Goal: Information Seeking & Learning: Learn about a topic

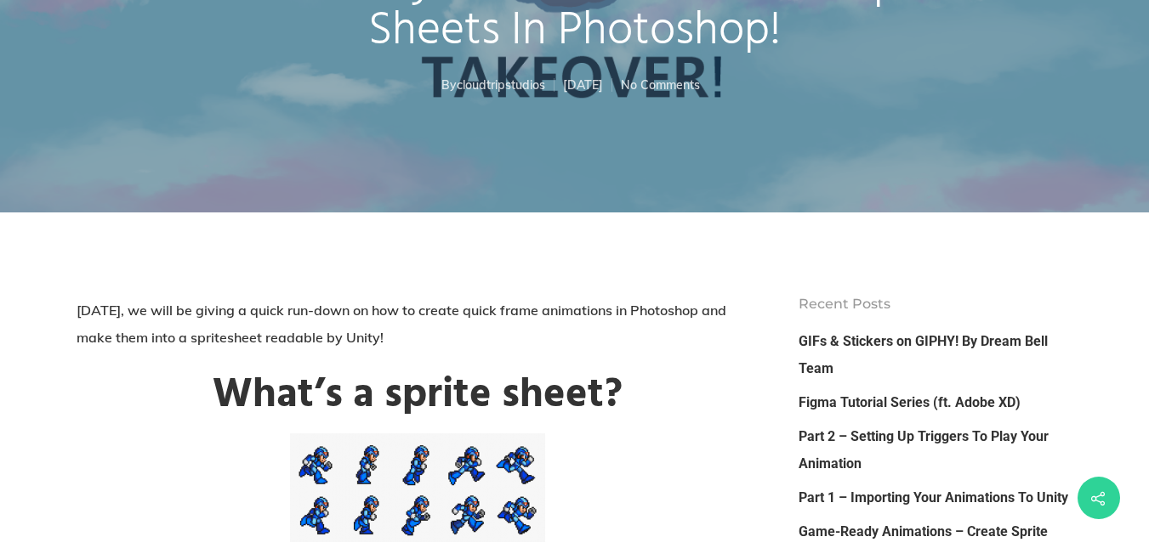
scroll to position [340, 0]
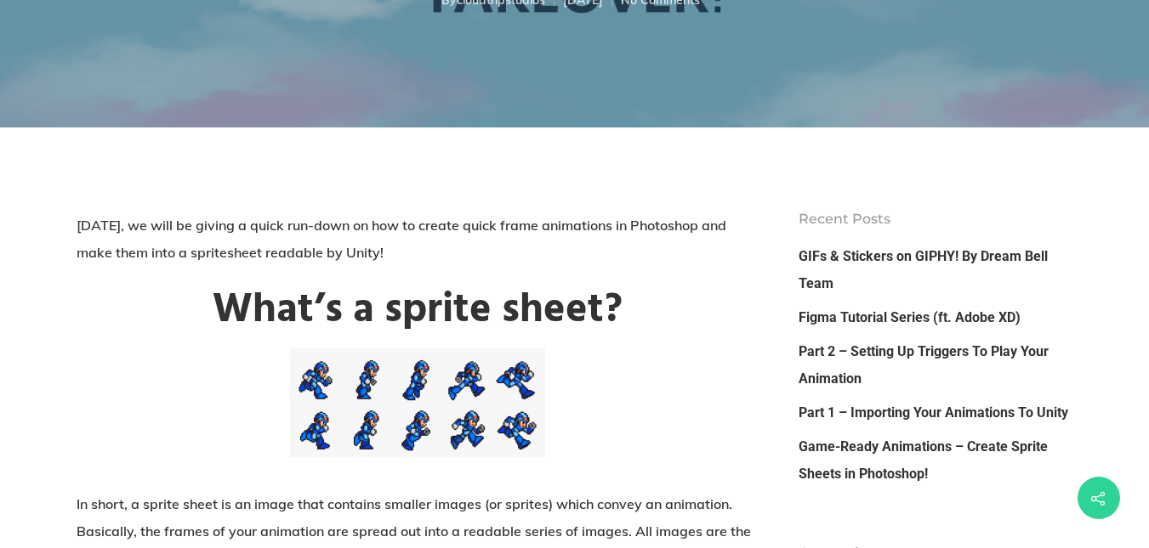
click at [446, 455] on img at bounding box center [417, 403] width 255 height 109
click at [486, 428] on img at bounding box center [417, 403] width 255 height 109
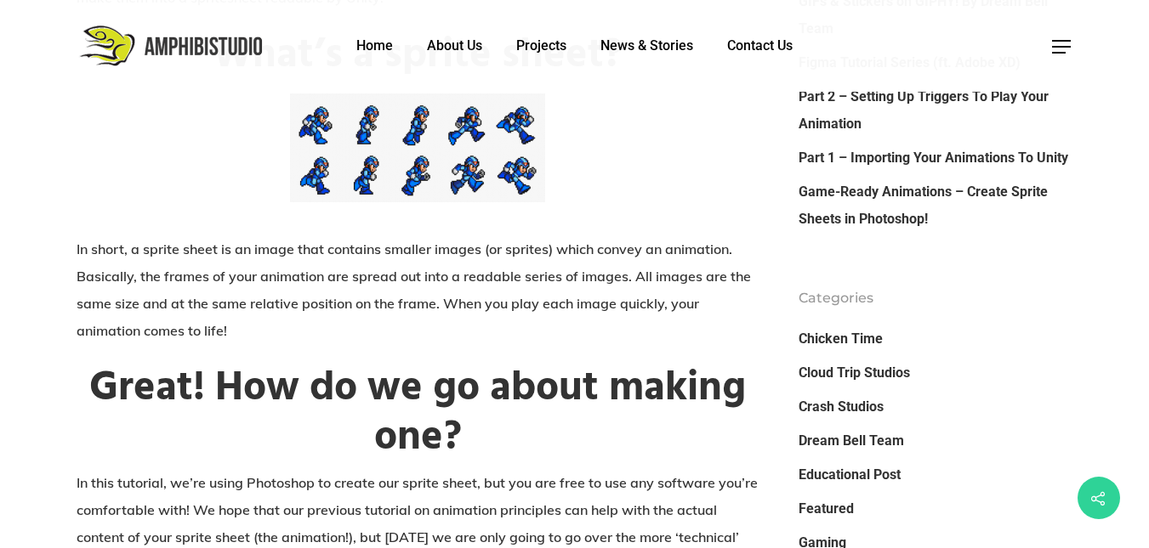
scroll to position [510, 0]
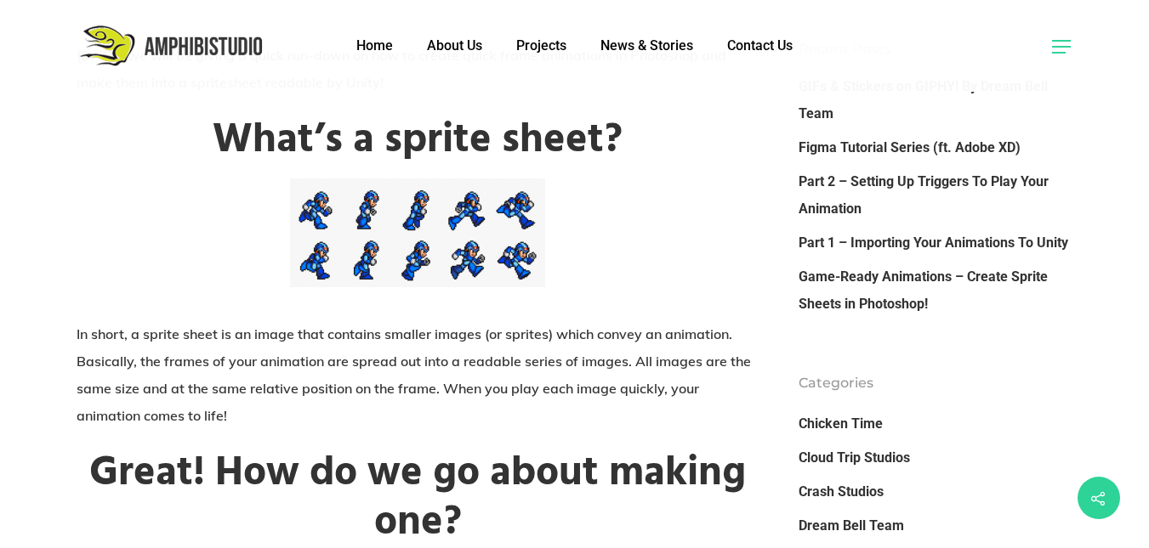
click at [1066, 47] on span at bounding box center [1061, 47] width 19 height 18
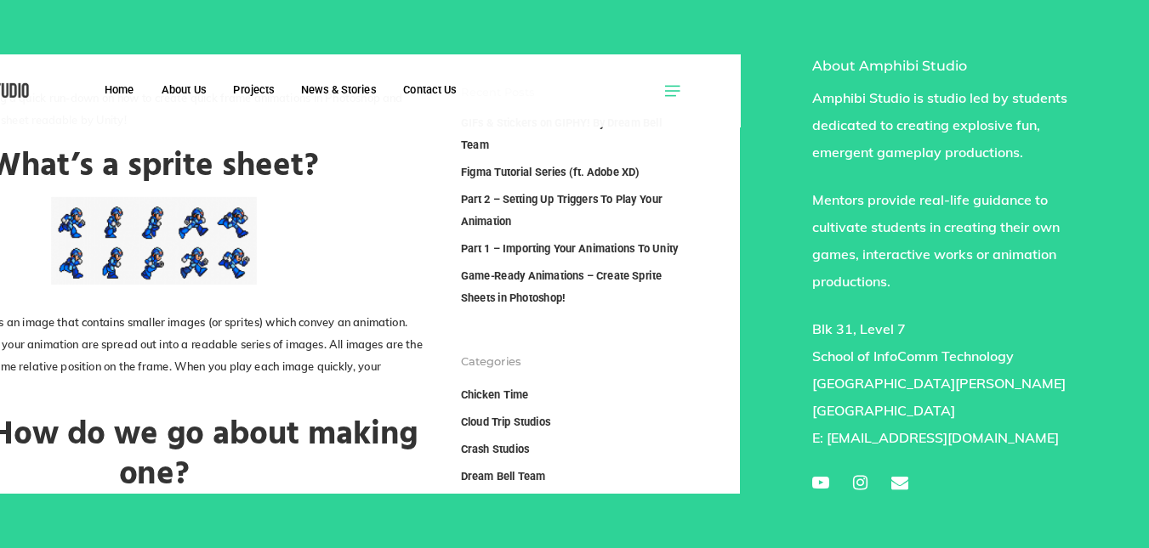
scroll to position [0, 0]
click at [660, 92] on icon at bounding box center [651, 91] width 15 height 2
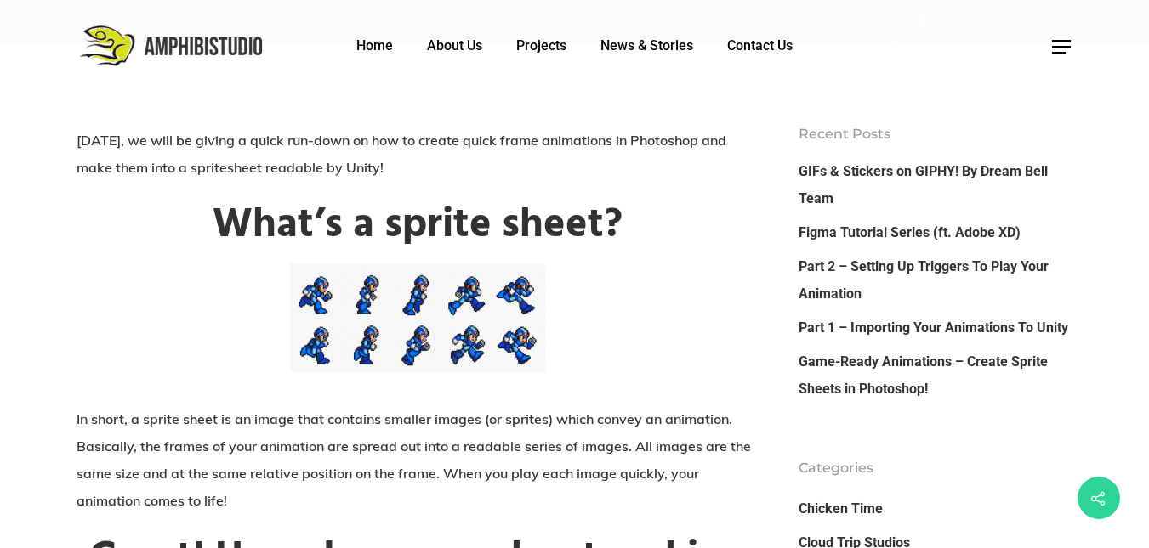
scroll to position [340, 0]
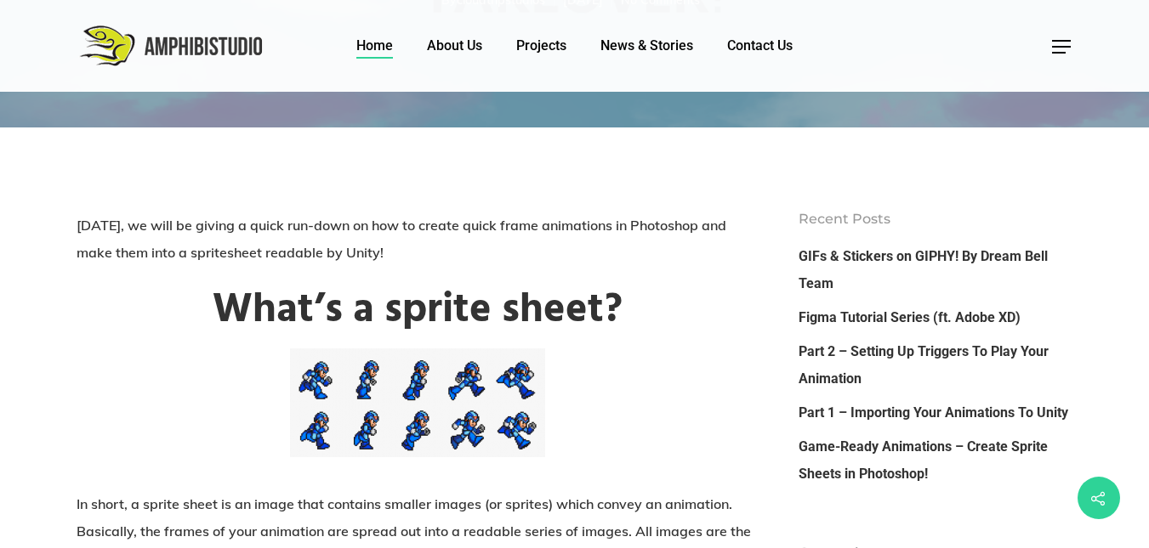
click at [380, 53] on link "Home" at bounding box center [374, 46] width 37 height 19
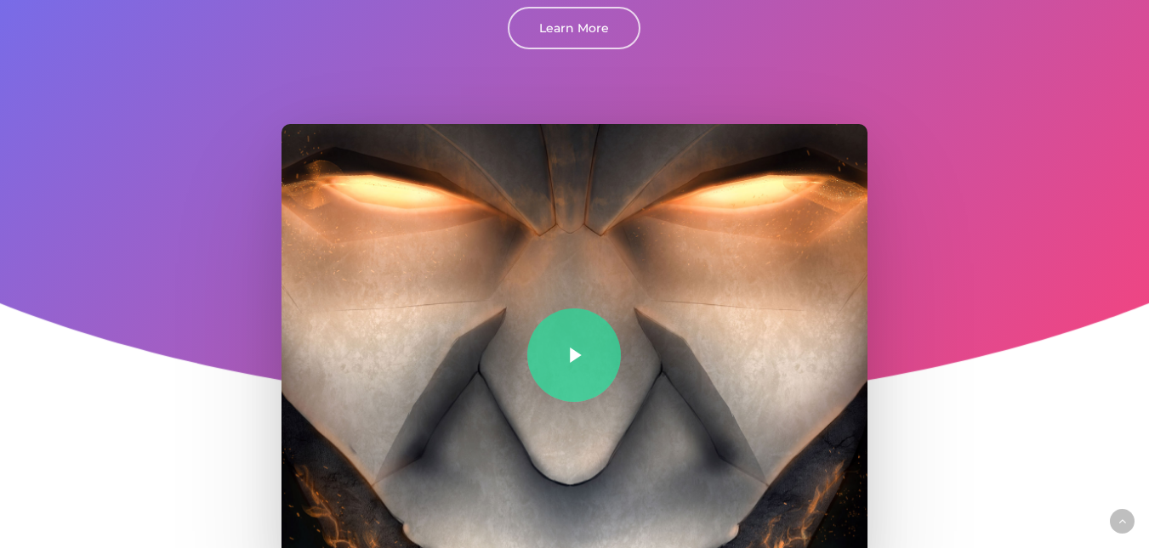
scroll to position [425, 0]
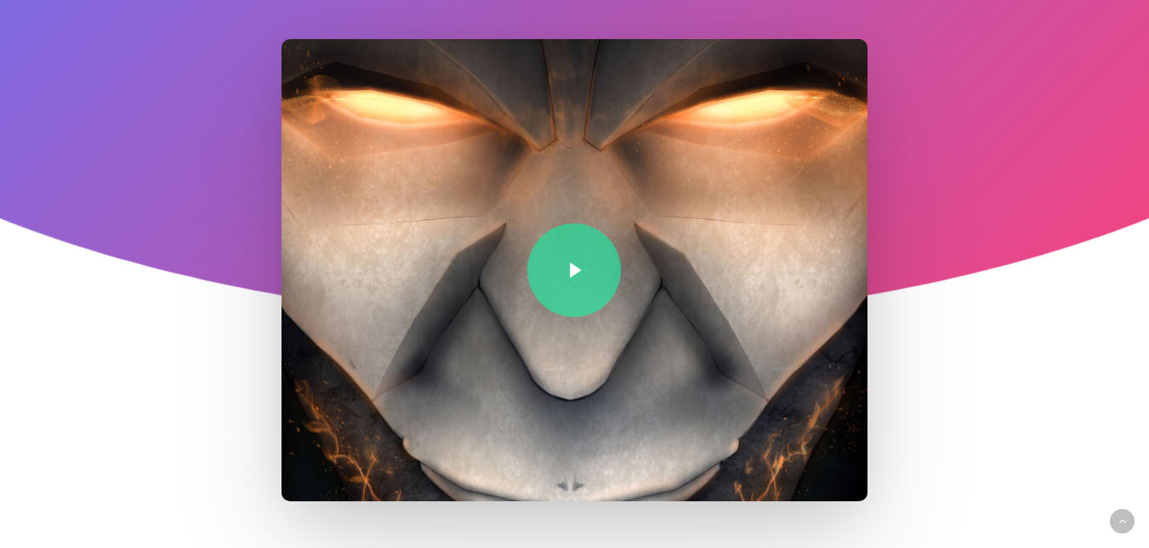
click at [580, 266] on link at bounding box center [574, 270] width 586 height 463
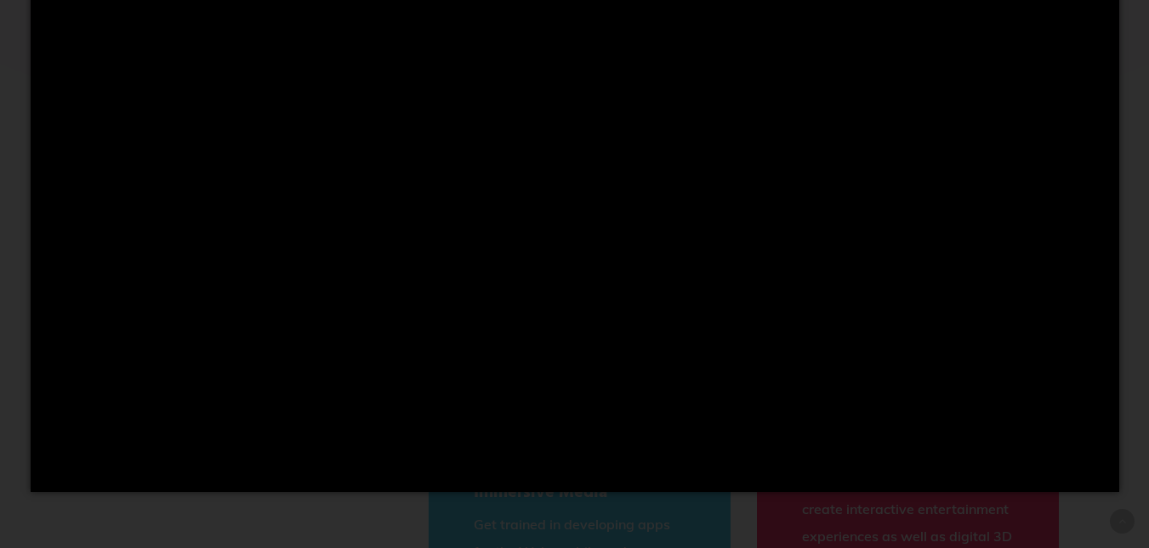
scroll to position [409, 0]
